Goal: Task Accomplishment & Management: Manage account settings

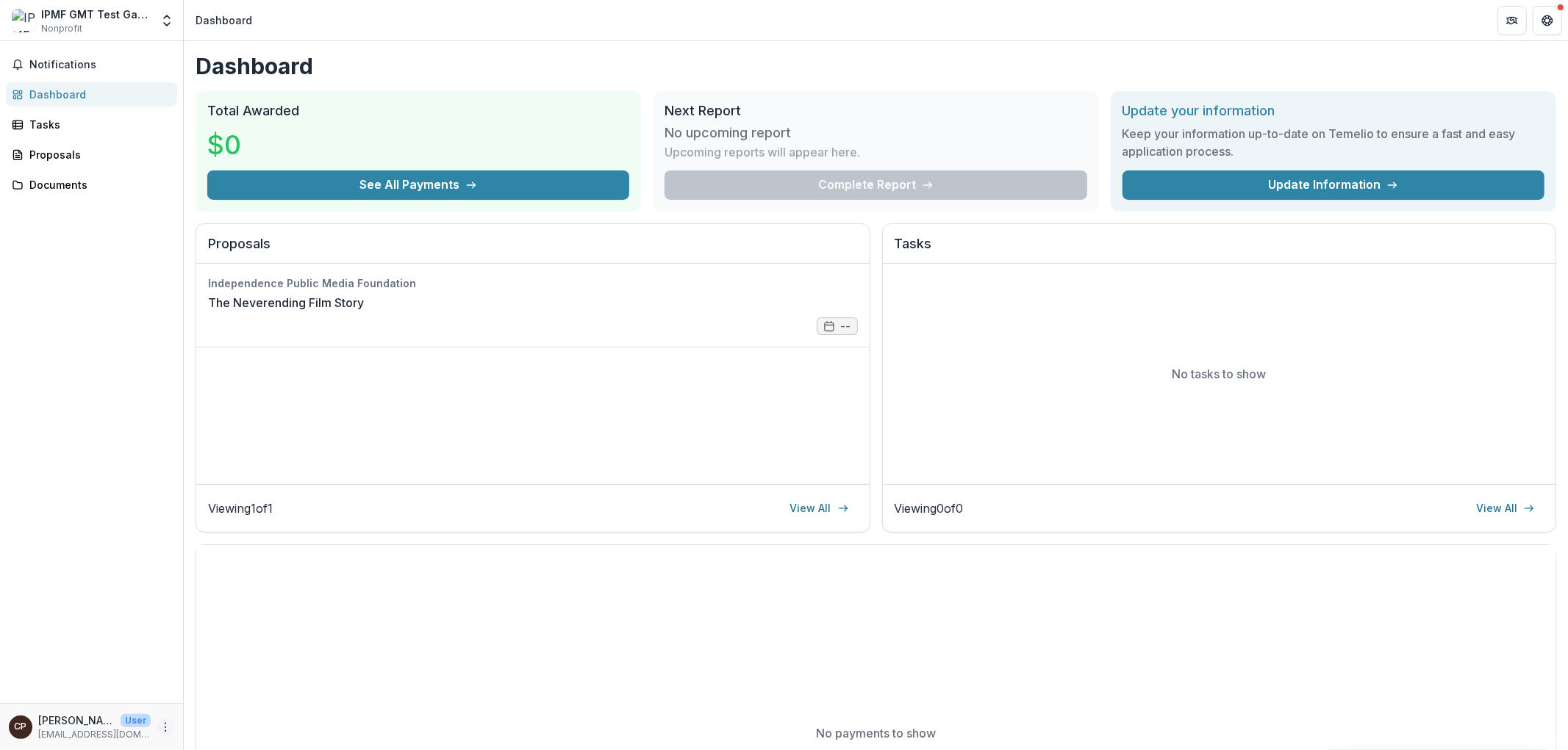
click at [169, 726] on icon "More" at bounding box center [164, 727] width 11 height 11
click at [247, 717] on button "Logout" at bounding box center [262, 720] width 157 height 24
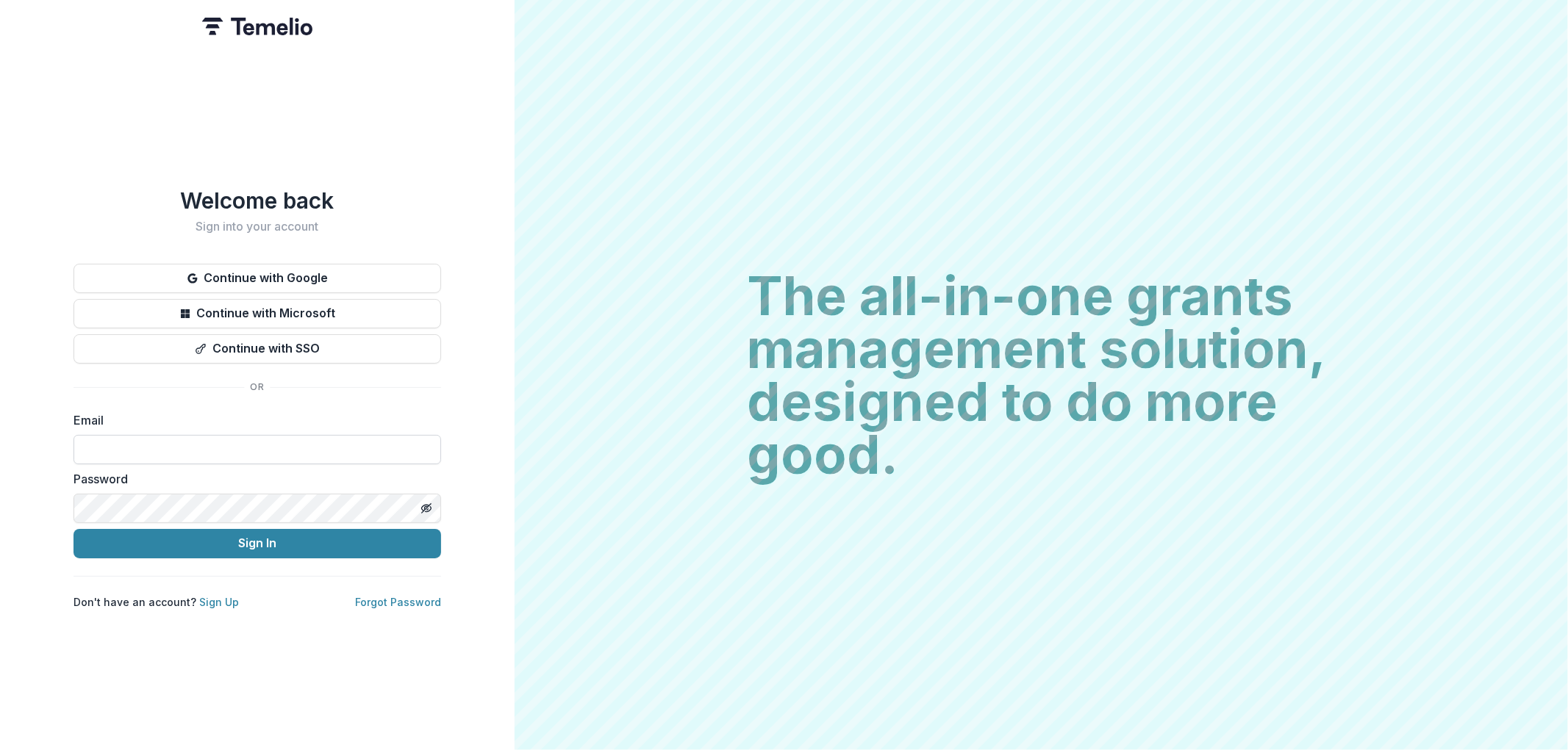
click at [149, 453] on input at bounding box center [257, 449] width 368 height 29
type input "**********"
click at [252, 544] on button "Sign In" at bounding box center [257, 543] width 368 height 29
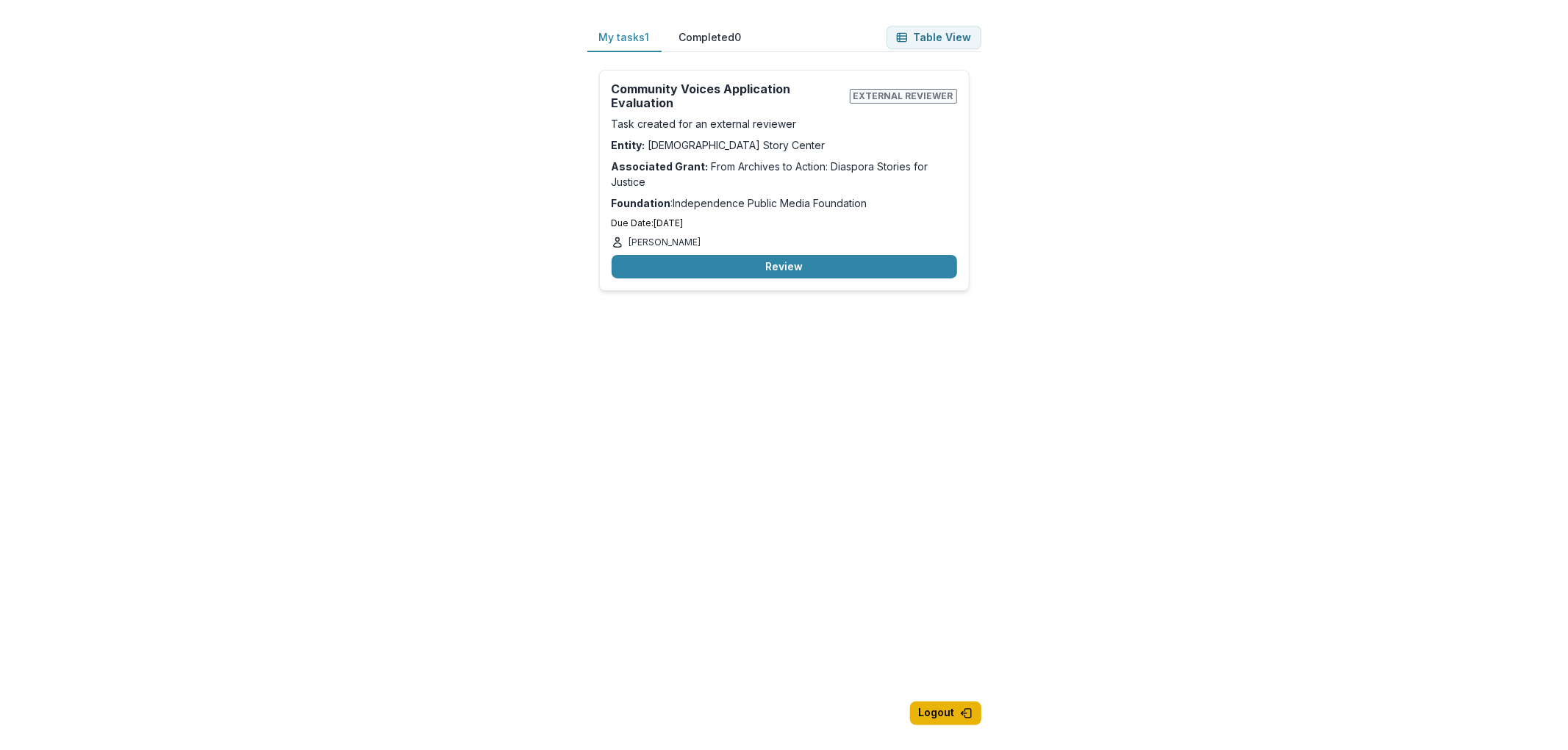
click at [937, 711] on button "Logout" at bounding box center [945, 713] width 72 height 24
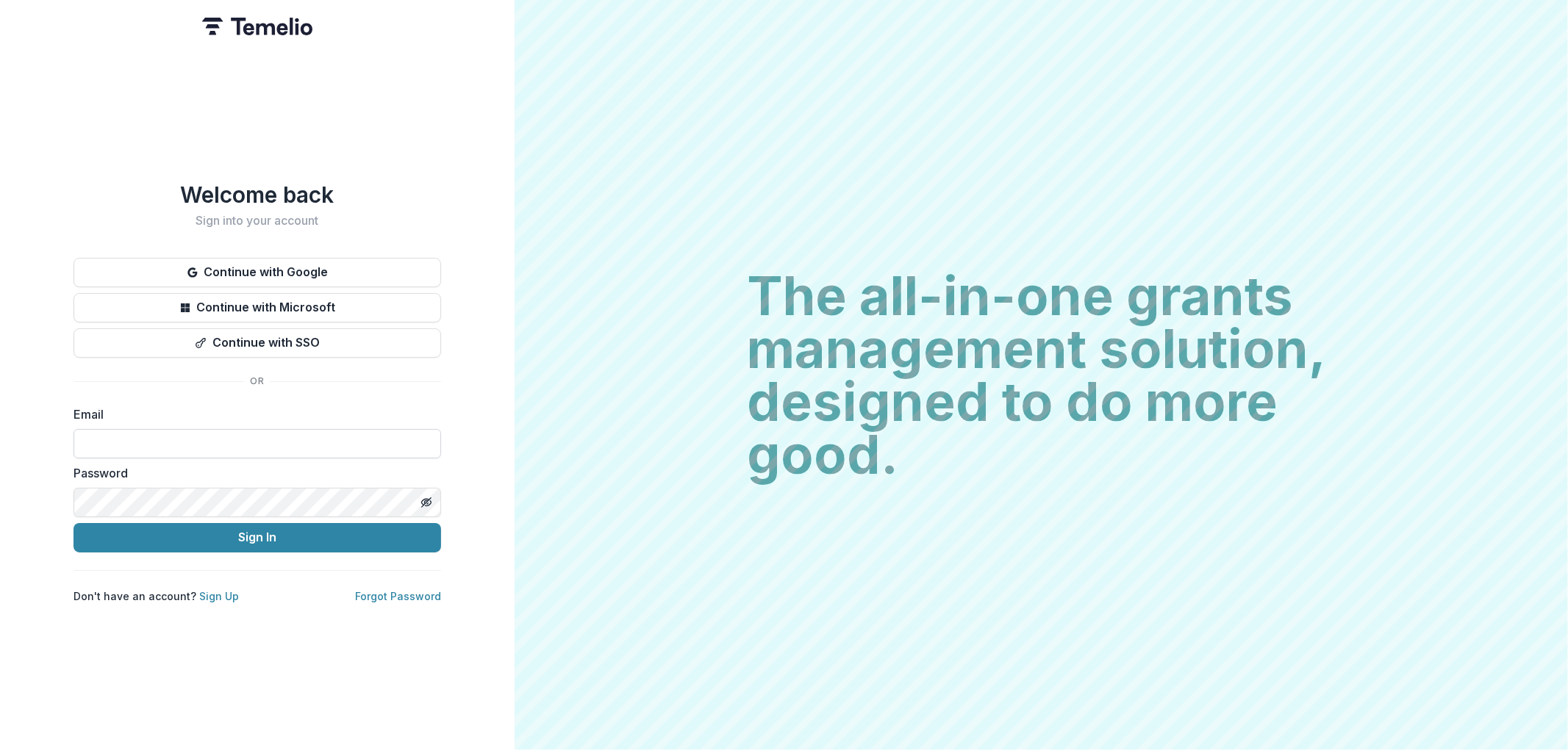
click at [143, 443] on input at bounding box center [257, 443] width 368 height 29
type input "**********"
click at [232, 530] on button "Sign In" at bounding box center [257, 537] width 368 height 29
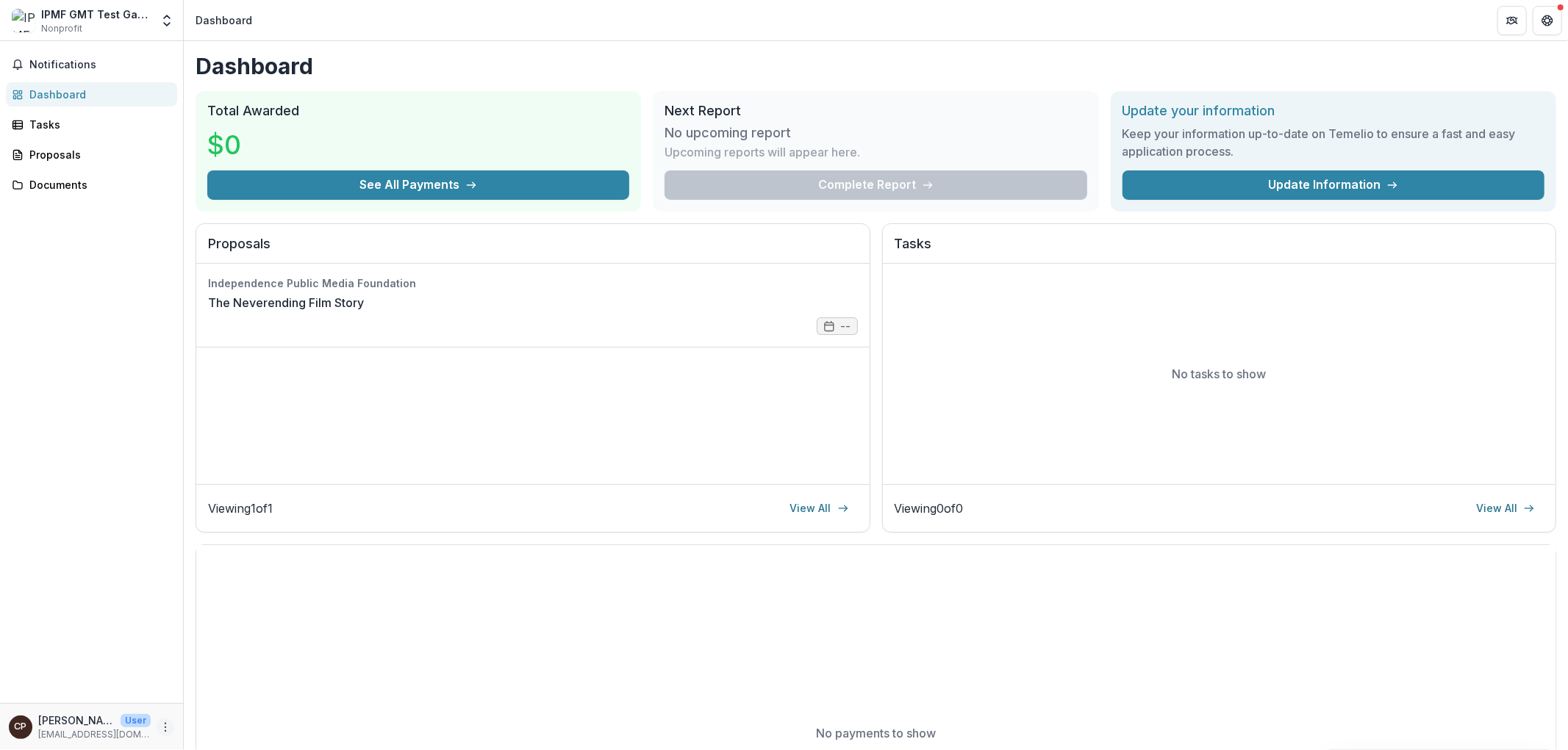
click at [159, 728] on icon "More" at bounding box center [164, 727] width 11 height 11
click at [213, 716] on button "Logout" at bounding box center [262, 720] width 157 height 24
